Goal: Transaction & Acquisition: Book appointment/travel/reservation

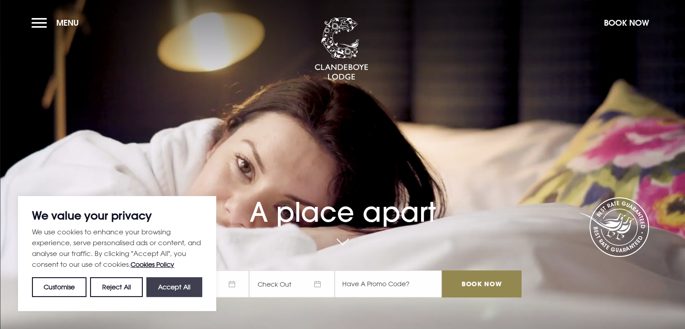
click at [175, 287] on button "Accept All" at bounding box center [174, 287] width 56 height 20
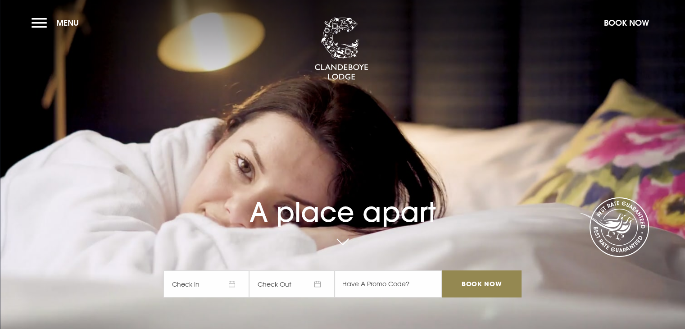
checkbox input "true"
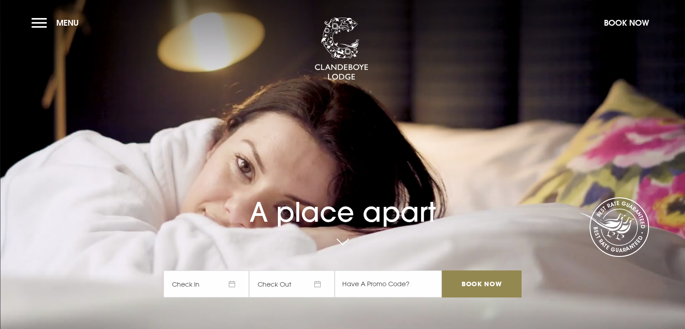
click at [198, 284] on span "Check In" at bounding box center [206, 283] width 86 height 27
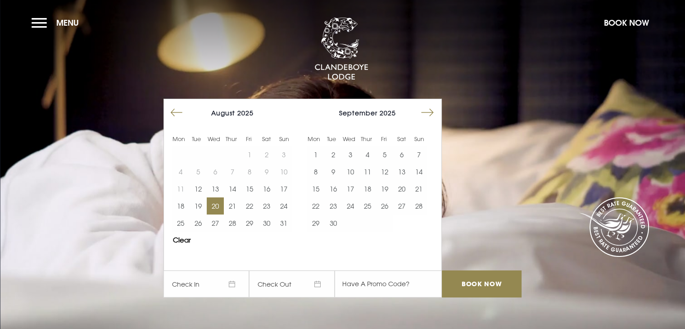
click at [220, 204] on button "20" at bounding box center [215, 205] width 17 height 17
click at [234, 204] on button "21" at bounding box center [232, 205] width 17 height 17
click at [482, 281] on input "Book Now" at bounding box center [481, 283] width 79 height 27
